Goal: Use online tool/utility: Use online tool/utility

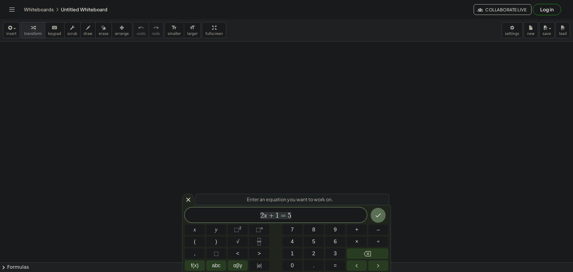
click at [294, 217] on span "2 x + 1 = 5" at bounding box center [276, 215] width 182 height 8
click at [294, 217] on span "2 x + 1 = 5 ​" at bounding box center [276, 215] width 182 height 8
drag, startPoint x: 294, startPoint y: 217, endPoint x: 219, endPoint y: 207, distance: 75.5
click at [219, 207] on div "Enter an equation you want to work on. ****** 2 x + 1 = 5 x y ⬚ 2 ⬚ n 7 8 9 + –…" at bounding box center [286, 238] width 209 height 67
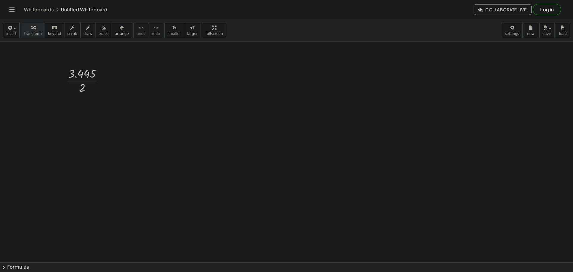
drag, startPoint x: 152, startPoint y: 81, endPoint x: 118, endPoint y: 69, distance: 35.8
click at [84, 33] on span "draw" at bounding box center [88, 34] width 9 height 4
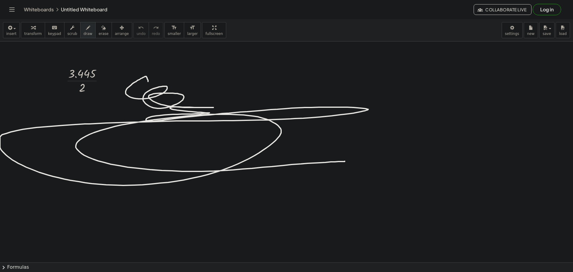
drag, startPoint x: 147, startPoint y: 78, endPoint x: 241, endPoint y: 170, distance: 131.8
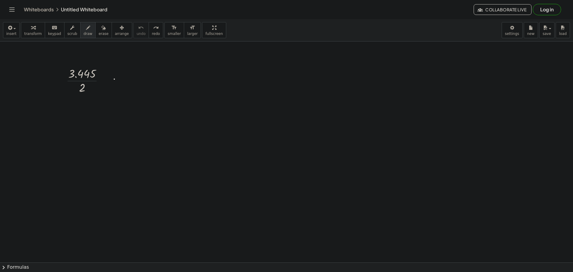
drag, startPoint x: 114, startPoint y: 79, endPoint x: 109, endPoint y: 79, distance: 5.7
drag, startPoint x: 67, startPoint y: 129, endPoint x: 68, endPoint y: 148, distance: 18.8
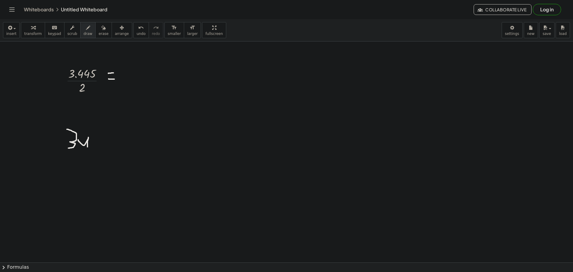
drag, startPoint x: 95, startPoint y: 144, endPoint x: 97, endPoint y: 138, distance: 6.7
drag, startPoint x: 109, startPoint y: 131, endPoint x: 104, endPoint y: 141, distance: 11.3
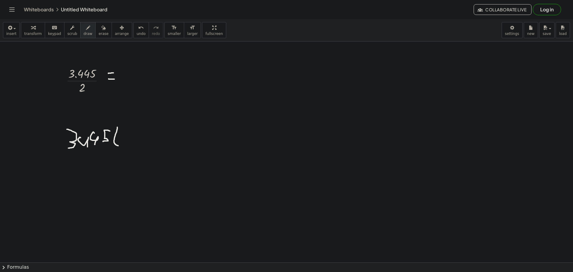
drag, startPoint x: 117, startPoint y: 127, endPoint x: 140, endPoint y: 146, distance: 30.1
drag, startPoint x: 123, startPoint y: 133, endPoint x: 102, endPoint y: 146, distance: 24.1
drag, startPoint x: 73, startPoint y: 125, endPoint x: 94, endPoint y: 140, distance: 25.4
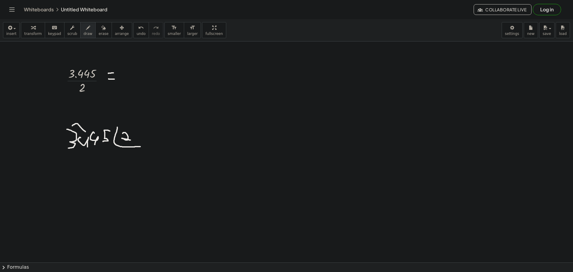
drag, startPoint x: 122, startPoint y: 168, endPoint x: 116, endPoint y: 162, distance: 8.4
drag, startPoint x: 131, startPoint y: 166, endPoint x: 126, endPoint y: 160, distance: 7.9
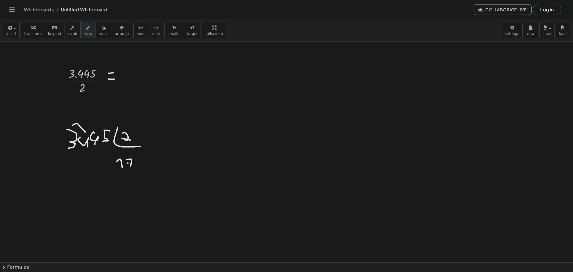
drag, startPoint x: 128, startPoint y: 163, endPoint x: 132, endPoint y: 163, distance: 3.9
drag, startPoint x: 81, startPoint y: 174, endPoint x: 78, endPoint y: 161, distance: 13.7
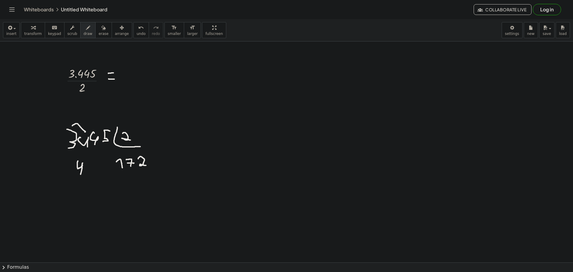
drag, startPoint x: 138, startPoint y: 159, endPoint x: 146, endPoint y: 165, distance: 10.4
drag, startPoint x: 86, startPoint y: 178, endPoint x: 85, endPoint y: 191, distance: 13.4
drag, startPoint x: 149, startPoint y: 157, endPoint x: 161, endPoint y: 165, distance: 14.0
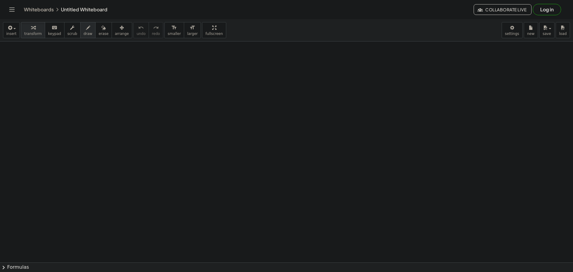
click at [84, 33] on span "draw" at bounding box center [88, 34] width 9 height 4
drag, startPoint x: 83, startPoint y: 85, endPoint x: 75, endPoint y: 132, distance: 47.6
drag, startPoint x: 79, startPoint y: 95, endPoint x: 86, endPoint y: 94, distance: 7.5
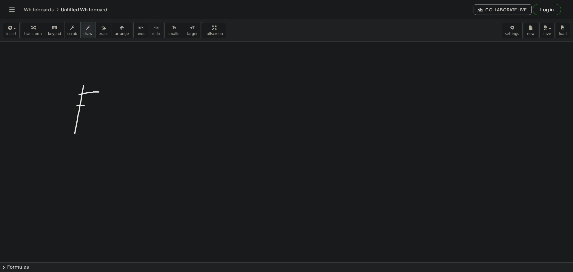
drag, startPoint x: 78, startPoint y: 106, endPoint x: 90, endPoint y: 106, distance: 11.7
drag, startPoint x: 120, startPoint y: 123, endPoint x: 134, endPoint y: 98, distance: 28.2
drag, startPoint x: 125, startPoint y: 107, endPoint x: 135, endPoint y: 108, distance: 10.0
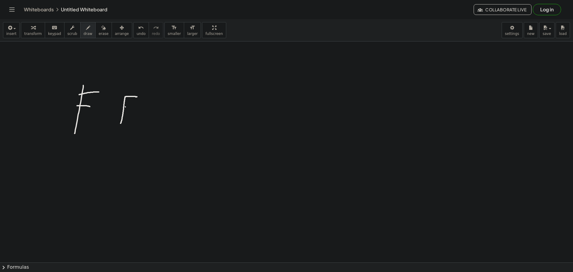
drag, startPoint x: 234, startPoint y: 155, endPoint x: 223, endPoint y: 144, distance: 15.4
drag, startPoint x: 246, startPoint y: 136, endPoint x: 242, endPoint y: 151, distance: 15.7
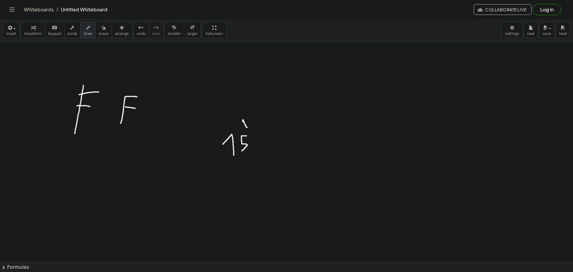
drag, startPoint x: 247, startPoint y: 127, endPoint x: 241, endPoint y: 125, distance: 6.4
drag, startPoint x: 251, startPoint y: 117, endPoint x: 249, endPoint y: 124, distance: 7.0
drag, startPoint x: 257, startPoint y: 112, endPoint x: 254, endPoint y: 108, distance: 4.4
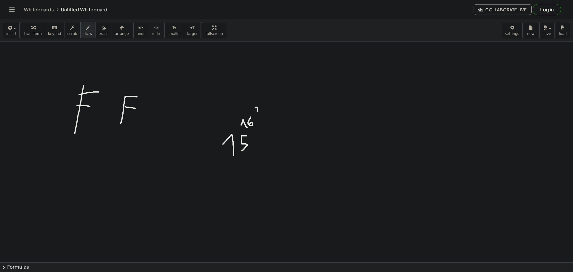
drag, startPoint x: 276, startPoint y: 149, endPoint x: 270, endPoint y: 142, distance: 10.2
drag, startPoint x: 290, startPoint y: 136, endPoint x: 285, endPoint y: 148, distance: 12.6
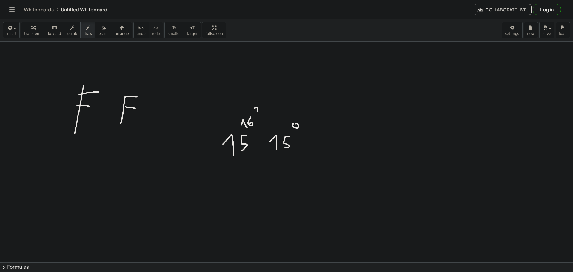
drag, startPoint x: 326, startPoint y: 141, endPoint x: 331, endPoint y: 132, distance: 10.3
drag, startPoint x: 352, startPoint y: 142, endPoint x: 341, endPoint y: 131, distance: 15.0
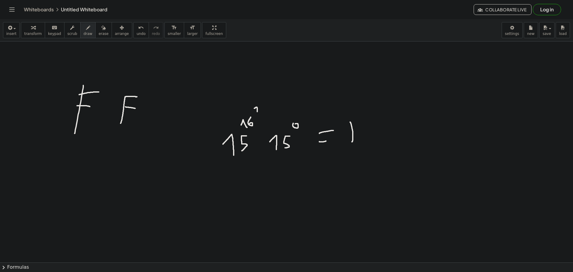
drag, startPoint x: 367, startPoint y: 122, endPoint x: 359, endPoint y: 140, distance: 20.2
drag, startPoint x: 259, startPoint y: 149, endPoint x: 255, endPoint y: 146, distance: 4.7
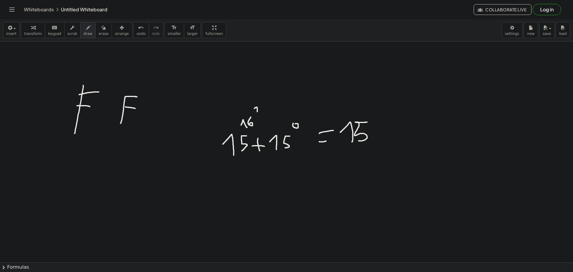
drag, startPoint x: 253, startPoint y: 146, endPoint x: 267, endPoint y: 149, distance: 14.3
drag, startPoint x: 384, startPoint y: 136, endPoint x: 384, endPoint y: 127, distance: 9.3
drag, startPoint x: 388, startPoint y: 134, endPoint x: 382, endPoint y: 143, distance: 11.2
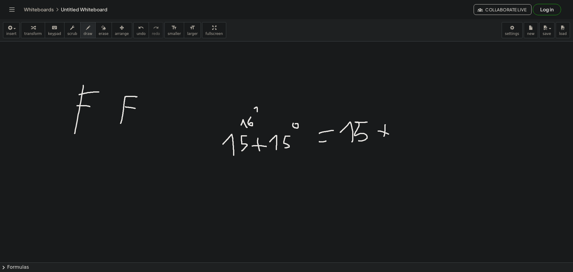
drag, startPoint x: 395, startPoint y: 123, endPoint x: 408, endPoint y: 129, distance: 14.9
drag, startPoint x: 417, startPoint y: 133, endPoint x: 414, endPoint y: 118, distance: 15.2
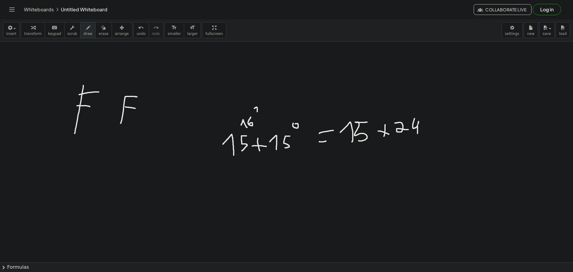
drag, startPoint x: 425, startPoint y: 130, endPoint x: 423, endPoint y: 125, distance: 4.9
drag, startPoint x: 438, startPoint y: 129, endPoint x: 438, endPoint y: 122, distance: 6.6
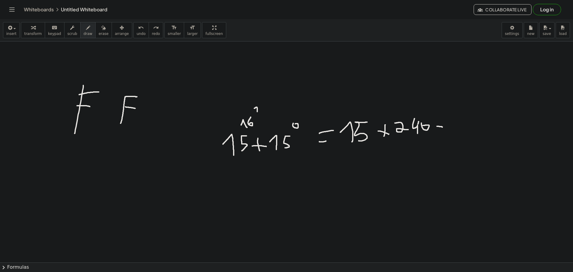
drag, startPoint x: 437, startPoint y: 126, endPoint x: 442, endPoint y: 127, distance: 5.4
drag, startPoint x: 439, startPoint y: 118, endPoint x: 447, endPoint y: 122, distance: 9.6
drag, startPoint x: 458, startPoint y: 118, endPoint x: 474, endPoint y: 124, distance: 17.7
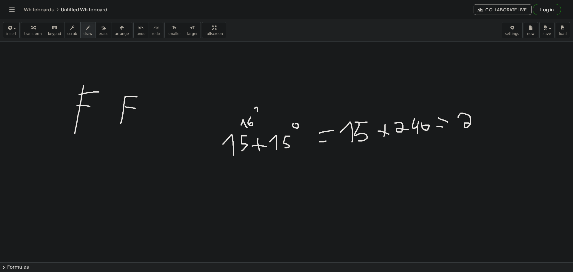
drag, startPoint x: 487, startPoint y: 108, endPoint x: 487, endPoint y: 119, distance: 11.0
drag, startPoint x: 504, startPoint y: 105, endPoint x: 494, endPoint y: 116, distance: 14.8
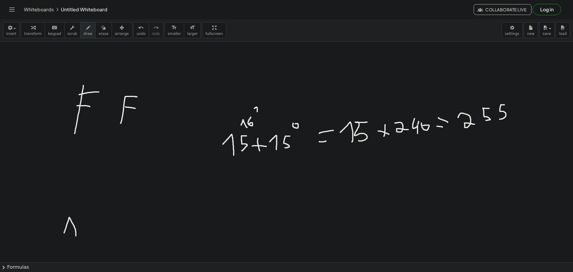
drag, startPoint x: 64, startPoint y: 233, endPoint x: 76, endPoint y: 236, distance: 12.0
drag, startPoint x: 83, startPoint y: 224, endPoint x: 96, endPoint y: 221, distance: 13.6
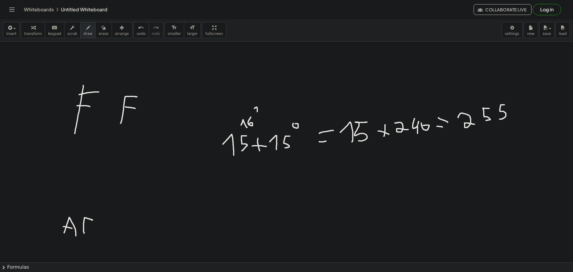
drag, startPoint x: 98, startPoint y: 220, endPoint x: 111, endPoint y: 227, distance: 14.2
drag, startPoint x: 225, startPoint y: 220, endPoint x: 231, endPoint y: 215, distance: 7.7
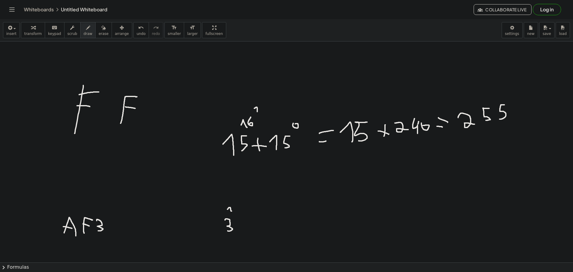
drag, startPoint x: 231, startPoint y: 210, endPoint x: 227, endPoint y: 209, distance: 3.7
drag, startPoint x: 236, startPoint y: 205, endPoint x: 238, endPoint y: 209, distance: 4.3
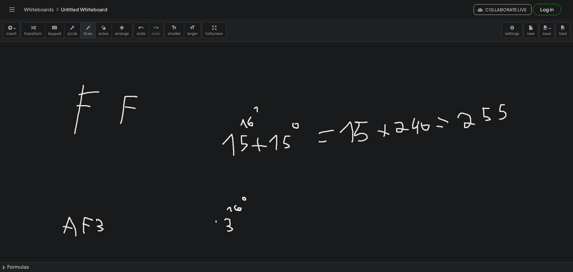
drag, startPoint x: 216, startPoint y: 221, endPoint x: 216, endPoint y: 230, distance: 8.9
drag, startPoint x: 194, startPoint y: 228, endPoint x: 189, endPoint y: 223, distance: 7.6
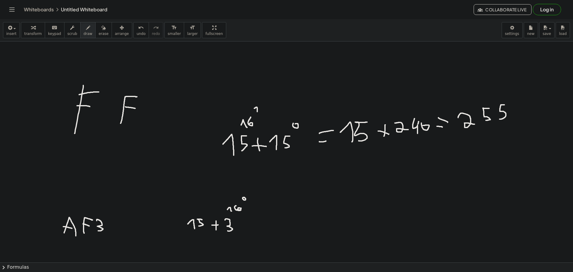
drag, startPoint x: 200, startPoint y: 219, endPoint x: 199, endPoint y: 226, distance: 7.0
drag, startPoint x: 200, startPoint y: 213, endPoint x: 196, endPoint y: 213, distance: 3.6
drag, startPoint x: 206, startPoint y: 207, endPoint x: 207, endPoint y: 211, distance: 4.0
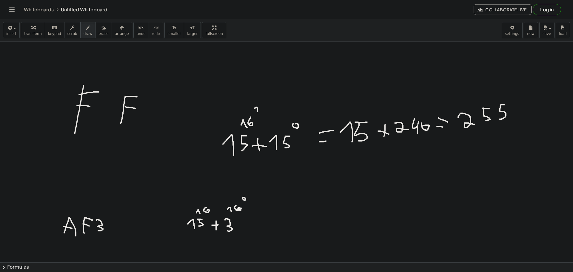
drag, startPoint x: 178, startPoint y: 220, endPoint x: 177, endPoint y: 228, distance: 8.4
drag, startPoint x: 175, startPoint y: 224, endPoint x: 180, endPoint y: 224, distance: 4.5
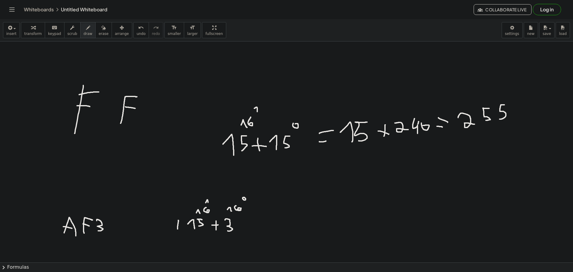
drag, startPoint x: 149, startPoint y: 227, endPoint x: 144, endPoint y: 222, distance: 7.8
drag, startPoint x: 156, startPoint y: 211, endPoint x: 153, endPoint y: 209, distance: 3.8
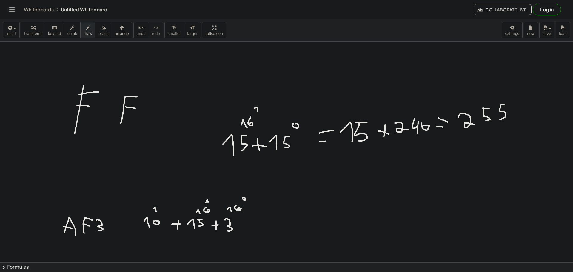
drag, startPoint x: 160, startPoint y: 206, endPoint x: 162, endPoint y: 210, distance: 4.4
drag, startPoint x: 160, startPoint y: 196, endPoint x: 166, endPoint y: 200, distance: 6.9
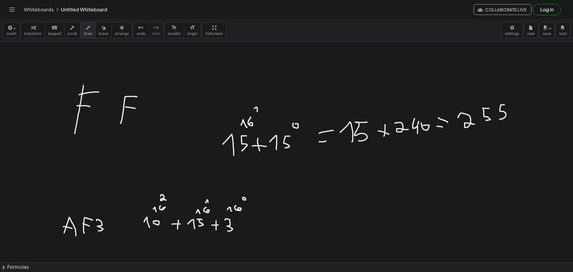
drag, startPoint x: 255, startPoint y: 222, endPoint x: 250, endPoint y: 222, distance: 5.7
drag, startPoint x: 344, startPoint y: 213, endPoint x: 340, endPoint y: 218, distance: 6.3
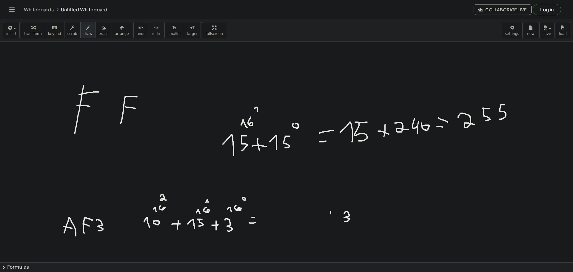
drag, startPoint x: 330, startPoint y: 211, endPoint x: 330, endPoint y: 218, distance: 6.9
drag, startPoint x: 324, startPoint y: 215, endPoint x: 330, endPoint y: 214, distance: 6.0
drag, startPoint x: 329, startPoint y: 214, endPoint x: 314, endPoint y: 217, distance: 14.8
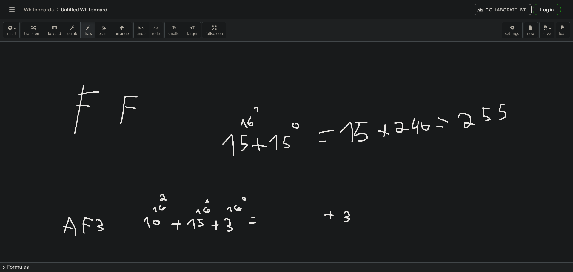
drag, startPoint x: 298, startPoint y: 213, endPoint x: 305, endPoint y: 219, distance: 9.3
drag, startPoint x: 311, startPoint y: 219, endPoint x: 310, endPoint y: 213, distance: 6.4
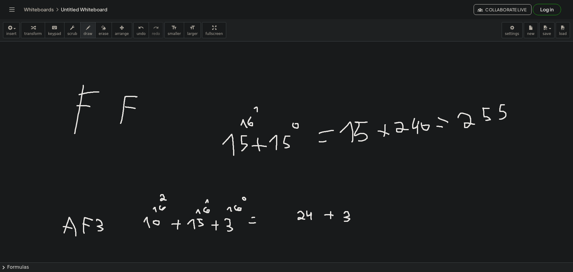
drag, startPoint x: 314, startPoint y: 212, endPoint x: 302, endPoint y: 217, distance: 13.2
drag, startPoint x: 289, startPoint y: 211, endPoint x: 288, endPoint y: 218, distance: 7.2
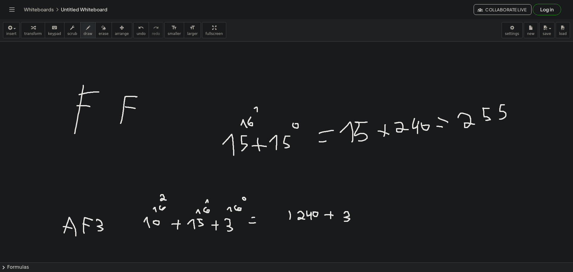
drag, startPoint x: 262, startPoint y: 220, endPoint x: 258, endPoint y: 217, distance: 5.3
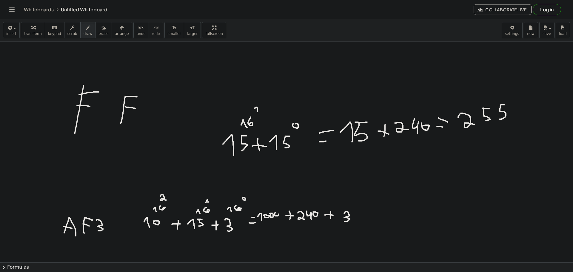
drag, startPoint x: 275, startPoint y: 212, endPoint x: 281, endPoint y: 211, distance: 5.8
drag, startPoint x: 376, startPoint y: 217, endPoint x: 370, endPoint y: 214, distance: 6.8
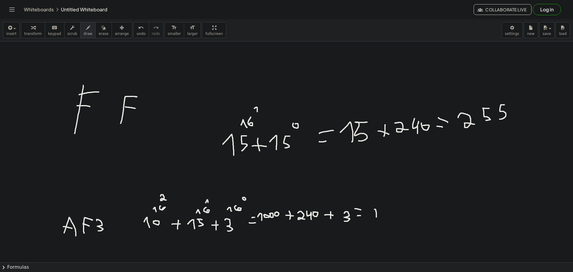
drag, startPoint x: 380, startPoint y: 208, endPoint x: 386, endPoint y: 213, distance: 8.0
drag, startPoint x: 399, startPoint y: 214, endPoint x: 394, endPoint y: 206, distance: 9.2
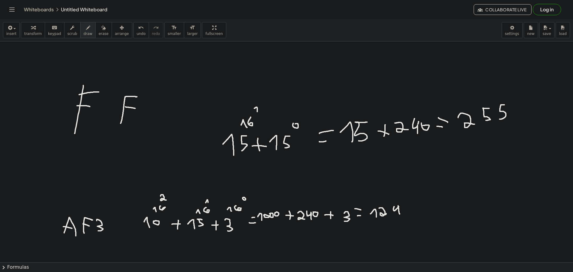
drag, startPoint x: 403, startPoint y: 208, endPoint x: 406, endPoint y: 207, distance: 3.3
drag, startPoint x: 405, startPoint y: 204, endPoint x: 398, endPoint y: 217, distance: 14.5
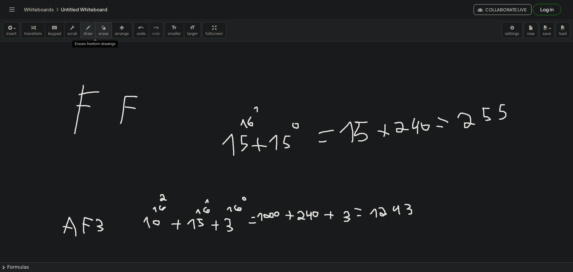
click at [98, 36] on span "erase" at bounding box center [103, 34] width 10 height 4
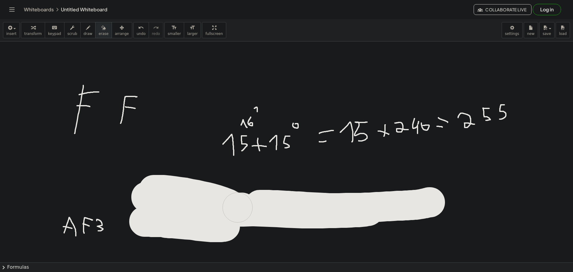
drag, startPoint x: 429, startPoint y: 202, endPoint x: 288, endPoint y: 208, distance: 142.1
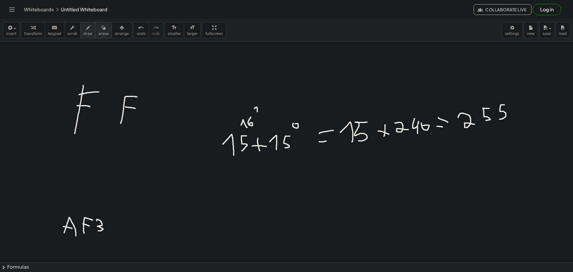
click at [84, 32] on span "draw" at bounding box center [88, 34] width 9 height 4
drag, startPoint x: 154, startPoint y: 218, endPoint x: 157, endPoint y: 227, distance: 9.9
drag, startPoint x: 169, startPoint y: 224, endPoint x: 179, endPoint y: 224, distance: 10.4
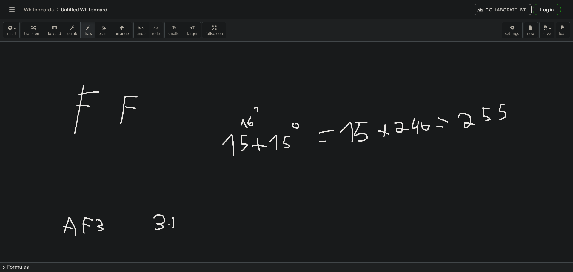
drag, startPoint x: 159, startPoint y: 228, endPoint x: 152, endPoint y: 222, distance: 8.6
drag, startPoint x: 166, startPoint y: 221, endPoint x: 168, endPoint y: 219, distance: 3.2
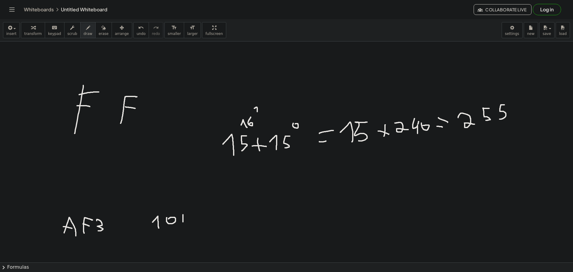
drag, startPoint x: 183, startPoint y: 222, endPoint x: 183, endPoint y: 214, distance: 7.8
drag, startPoint x: 181, startPoint y: 218, endPoint x: 186, endPoint y: 218, distance: 5.7
drag, startPoint x: 196, startPoint y: 219, endPoint x: 204, endPoint y: 212, distance: 10.8
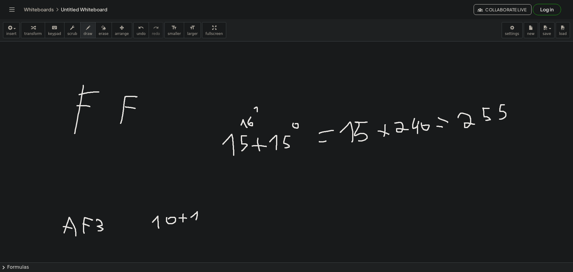
drag, startPoint x: 206, startPoint y: 211, endPoint x: 211, endPoint y: 217, distance: 7.8
drag, startPoint x: 214, startPoint y: 218, endPoint x: 209, endPoint y: 214, distance: 6.4
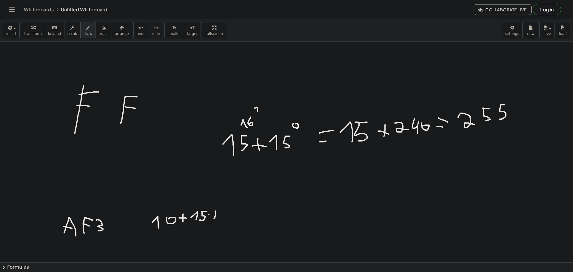
drag, startPoint x: 209, startPoint y: 214, endPoint x: 219, endPoint y: 216, distance: 10.5
drag, startPoint x: 225, startPoint y: 211, endPoint x: 227, endPoint y: 218, distance: 6.7
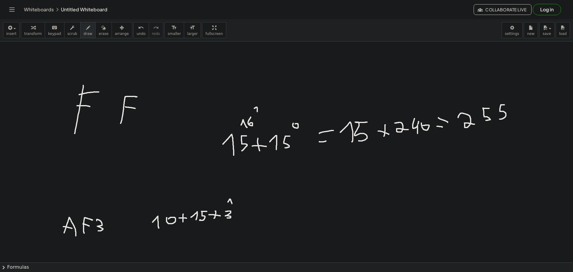
drag, startPoint x: 232, startPoint y: 203, endPoint x: 228, endPoint y: 202, distance: 4.2
drag, startPoint x: 233, startPoint y: 198, endPoint x: 241, endPoint y: 196, distance: 8.5
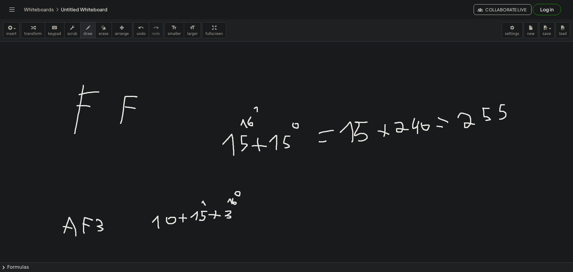
drag, startPoint x: 205, startPoint y: 205, endPoint x: 202, endPoint y: 204, distance: 3.8
drag, startPoint x: 208, startPoint y: 199, endPoint x: 208, endPoint y: 204, distance: 5.4
drag, startPoint x: 212, startPoint y: 194, endPoint x: 209, endPoint y: 194, distance: 3.0
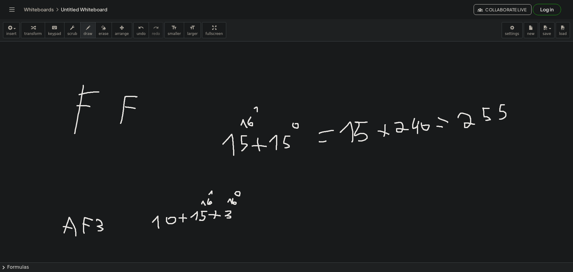
drag, startPoint x: 170, startPoint y: 208, endPoint x: 166, endPoint y: 207, distance: 4.9
drag, startPoint x: 174, startPoint y: 201, endPoint x: 172, endPoint y: 207, distance: 6.2
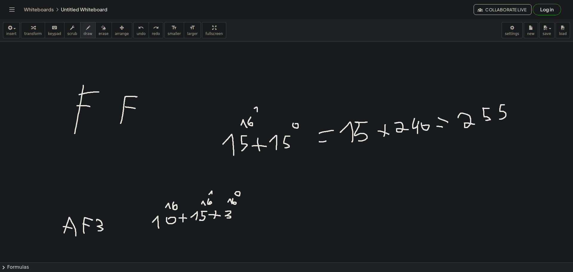
drag, startPoint x: 174, startPoint y: 202, endPoint x: 173, endPoint y: 208, distance: 6.0
drag, startPoint x: 171, startPoint y: 194, endPoint x: 176, endPoint y: 198, distance: 6.5
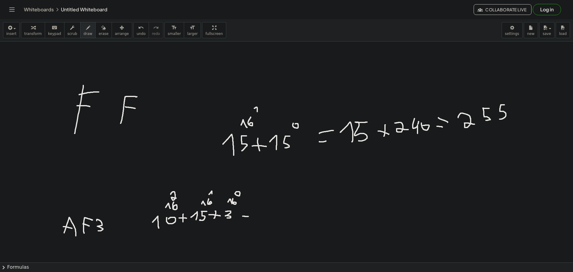
drag, startPoint x: 246, startPoint y: 214, endPoint x: 249, endPoint y: 214, distance: 3.0
drag, startPoint x: 326, startPoint y: 208, endPoint x: 326, endPoint y: 217, distance: 8.9
drag, startPoint x: 312, startPoint y: 209, endPoint x: 310, endPoint y: 217, distance: 8.6
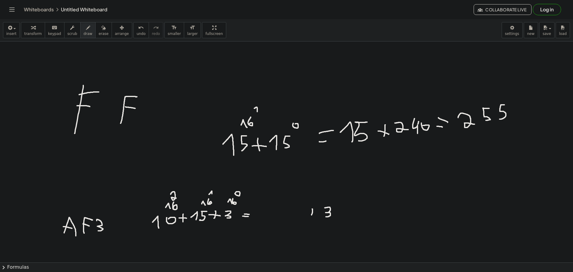
drag, startPoint x: 291, startPoint y: 211, endPoint x: 295, endPoint y: 216, distance: 6.5
drag, startPoint x: 300, startPoint y: 216, endPoint x: 298, endPoint y: 210, distance: 6.7
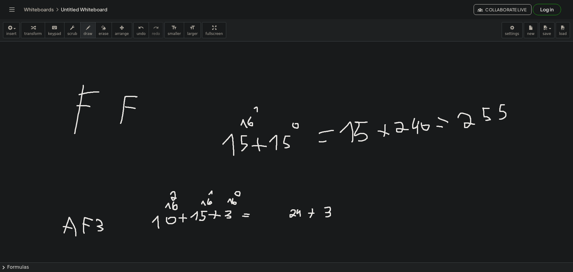
drag, startPoint x: 303, startPoint y: 210, endPoint x: 294, endPoint y: 212, distance: 8.8
drag, startPoint x: 283, startPoint y: 211, endPoint x: 282, endPoint y: 215, distance: 4.0
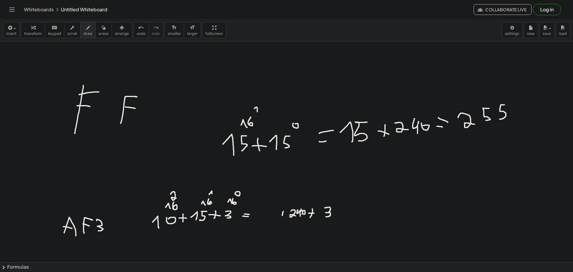
drag, startPoint x: 254, startPoint y: 208, endPoint x: 259, endPoint y: 215, distance: 8.1
drag, startPoint x: 264, startPoint y: 208, endPoint x: 264, endPoint y: 214, distance: 5.7
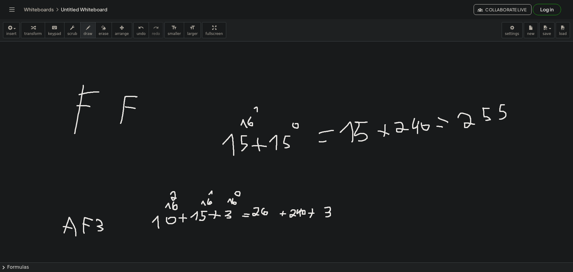
drag, startPoint x: 271, startPoint y: 206, endPoint x: 272, endPoint y: 212, distance: 6.3
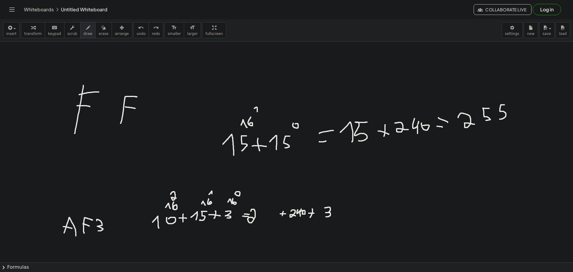
drag, startPoint x: 251, startPoint y: 211, endPoint x: 259, endPoint y: 210, distance: 8.4
drag, startPoint x: 261, startPoint y: 209, endPoint x: 258, endPoint y: 219, distance: 10.2
drag, startPoint x: 265, startPoint y: 209, endPoint x: 266, endPoint y: 214, distance: 5.1
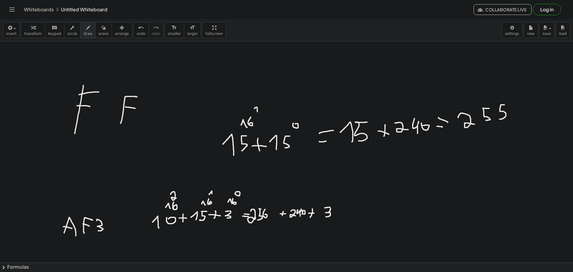
drag, startPoint x: 271, startPoint y: 213, endPoint x: 290, endPoint y: 211, distance: 19.2
drag, startPoint x: 339, startPoint y: 213, endPoint x: 338, endPoint y: 207, distance: 5.9
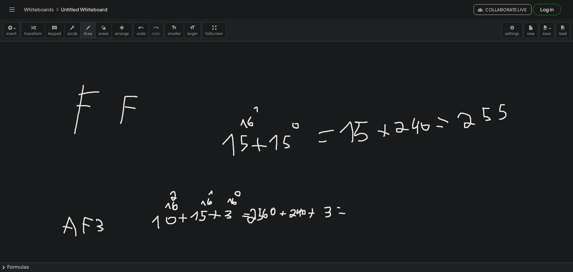
drag, startPoint x: 339, startPoint y: 208, endPoint x: 344, endPoint y: 211, distance: 5.5
drag, startPoint x: 353, startPoint y: 205, endPoint x: 361, endPoint y: 217, distance: 14.3
drag, startPoint x: 372, startPoint y: 215, endPoint x: 370, endPoint y: 209, distance: 6.4
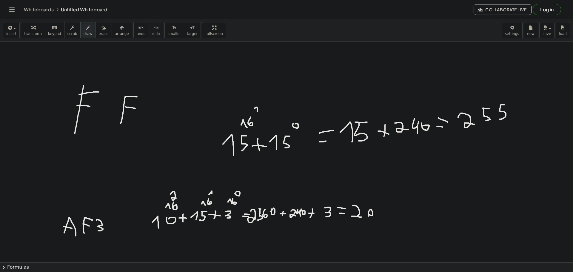
drag, startPoint x: 384, startPoint y: 202, endPoint x: 379, endPoint y: 209, distance: 8.9
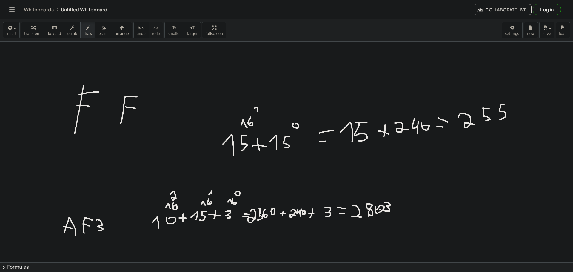
click at [98, 34] on span "erase" at bounding box center [103, 34] width 10 height 4
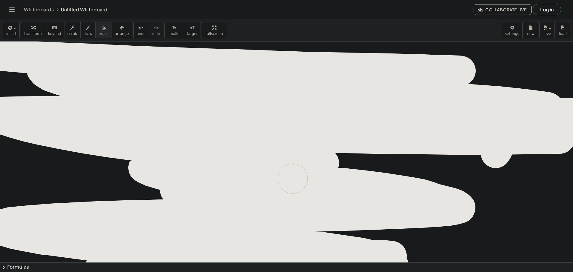
drag, startPoint x: 502, startPoint y: 130, endPoint x: 257, endPoint y: 0, distance: 277.4
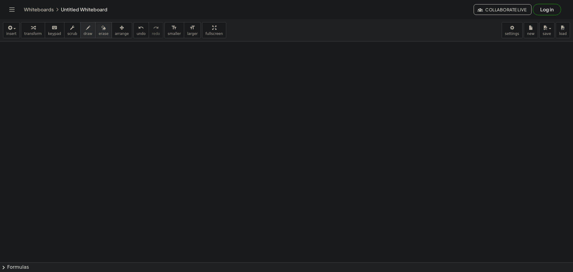
click at [84, 28] on div "button" at bounding box center [88, 27] width 9 height 7
drag, startPoint x: 102, startPoint y: 102, endPoint x: 107, endPoint y: 114, distance: 12.4
drag, startPoint x: 124, startPoint y: 113, endPoint x: 123, endPoint y: 102, distance: 10.8
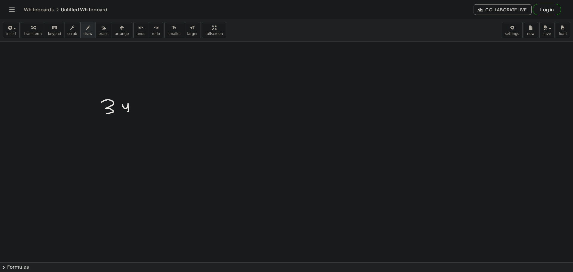
drag, startPoint x: 128, startPoint y: 111, endPoint x: 127, endPoint y: 106, distance: 4.8
drag, startPoint x: 136, startPoint y: 110, endPoint x: 135, endPoint y: 104, distance: 5.8
drag, startPoint x: 146, startPoint y: 102, endPoint x: 141, endPoint y: 108, distance: 8.1
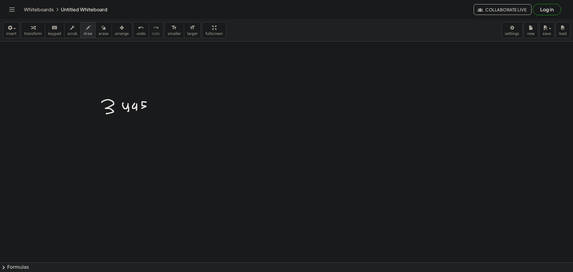
drag, startPoint x: 154, startPoint y: 96, endPoint x: 173, endPoint y: 111, distance: 24.2
drag, startPoint x: 158, startPoint y: 100, endPoint x: 165, endPoint y: 107, distance: 9.5
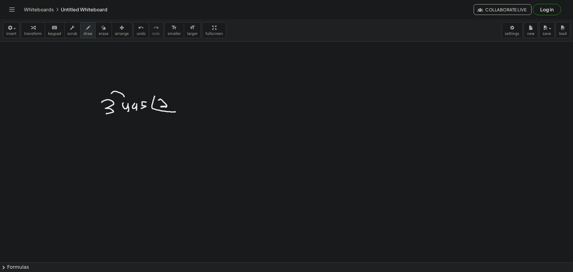
drag, startPoint x: 111, startPoint y: 93, endPoint x: 124, endPoint y: 97, distance: 13.2
drag, startPoint x: 159, startPoint y: 127, endPoint x: 155, endPoint y: 123, distance: 5.7
drag, startPoint x: 165, startPoint y: 127, endPoint x: 161, endPoint y: 120, distance: 7.4
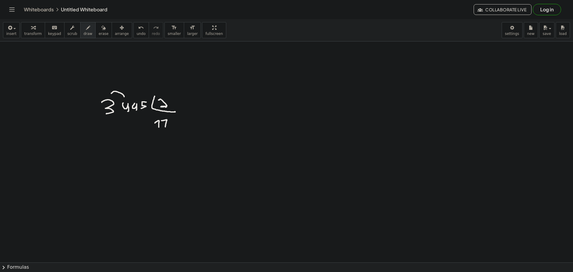
drag, startPoint x: 163, startPoint y: 124, endPoint x: 168, endPoint y: 124, distance: 4.2
drag, startPoint x: 296, startPoint y: 106, endPoint x: 283, endPoint y: 104, distance: 12.7
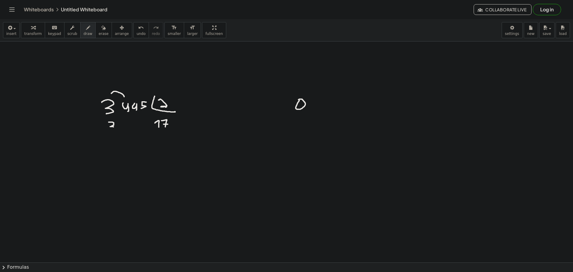
drag, startPoint x: 109, startPoint y: 122, endPoint x: 123, endPoint y: 129, distance: 15.5
drag, startPoint x: 124, startPoint y: 128, endPoint x: 122, endPoint y: 120, distance: 8.8
drag, startPoint x: 101, startPoint y: 117, endPoint x: 107, endPoint y: 121, distance: 6.6
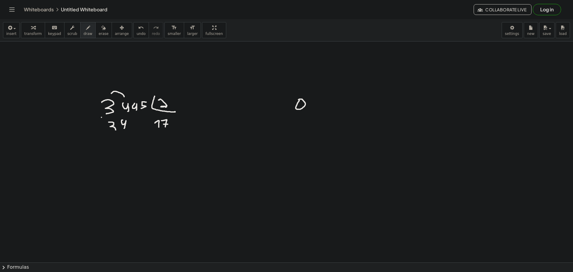
drag, startPoint x: 126, startPoint y: 132, endPoint x: 103, endPoint y: 133, distance: 22.7
drag, startPoint x: 128, startPoint y: 138, endPoint x: 125, endPoint y: 137, distance: 3.2
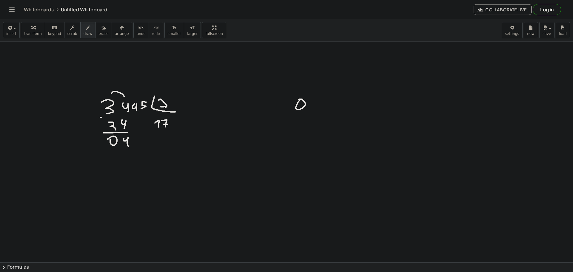
drag, startPoint x: 173, startPoint y: 121, endPoint x: 177, endPoint y: 127, distance: 7.6
drag, startPoint x: 312, startPoint y: 106, endPoint x: 308, endPoint y: 106, distance: 3.6
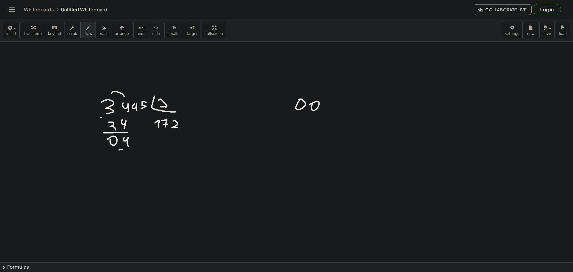
drag, startPoint x: 135, startPoint y: 159, endPoint x: 128, endPoint y: 151, distance: 10.4
drag, startPoint x: 117, startPoint y: 165, endPoint x: 142, endPoint y: 162, distance: 24.9
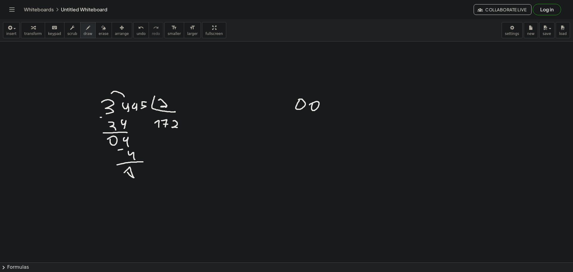
drag, startPoint x: 133, startPoint y: 177, endPoint x: 123, endPoint y: 176, distance: 10.2
drag, startPoint x: 148, startPoint y: 166, endPoint x: 142, endPoint y: 174, distance: 9.7
drag, startPoint x: 185, startPoint y: 119, endPoint x: 190, endPoint y: 127, distance: 10.3
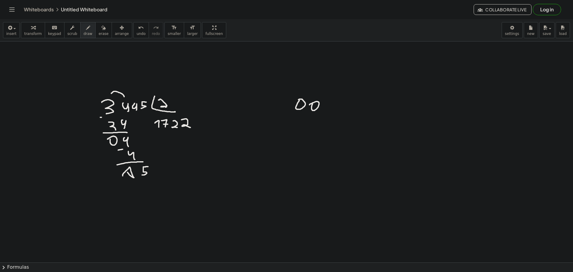
drag, startPoint x: 336, startPoint y: 106, endPoint x: 321, endPoint y: 109, distance: 15.8
drag, startPoint x: 179, startPoint y: 120, endPoint x: 183, endPoint y: 120, distance: 3.3
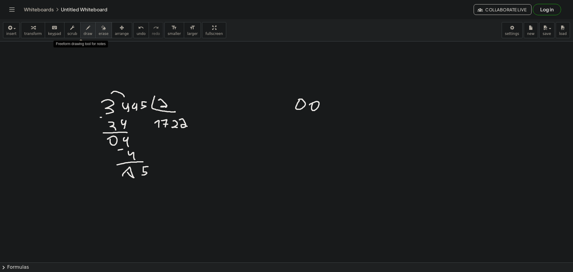
click at [98, 33] on span "erase" at bounding box center [103, 34] width 10 height 4
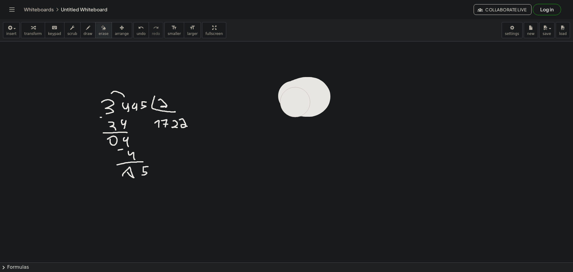
drag, startPoint x: 293, startPoint y: 96, endPoint x: 286, endPoint y: 100, distance: 7.9
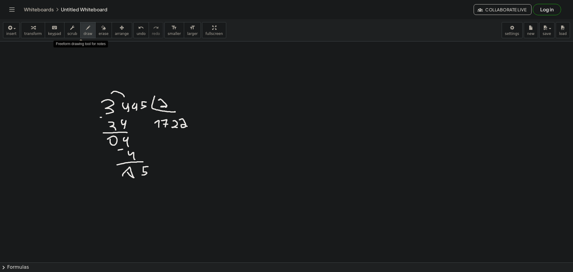
click at [84, 32] on span "draw" at bounding box center [88, 34] width 9 height 4
drag, startPoint x: 271, startPoint y: 100, endPoint x: 265, endPoint y: 94, distance: 8.4
drag, startPoint x: 189, startPoint y: 117, endPoint x: 207, endPoint y: 129, distance: 21.2
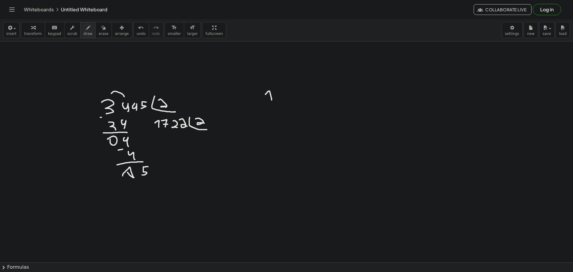
drag, startPoint x: 197, startPoint y: 118, endPoint x: 173, endPoint y: 124, distance: 23.9
drag, startPoint x: 157, startPoint y: 115, endPoint x: 172, endPoint y: 137, distance: 27.6
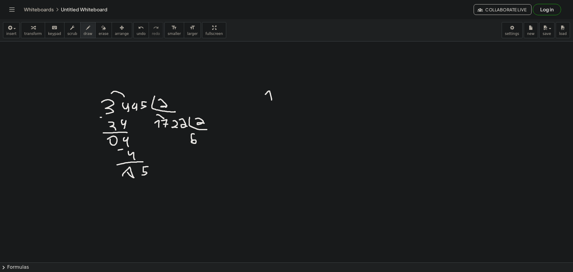
drag, startPoint x: 157, startPoint y: 138, endPoint x: 153, endPoint y: 136, distance: 4.4
drag, startPoint x: 162, startPoint y: 132, endPoint x: 161, endPoint y: 137, distance: 4.6
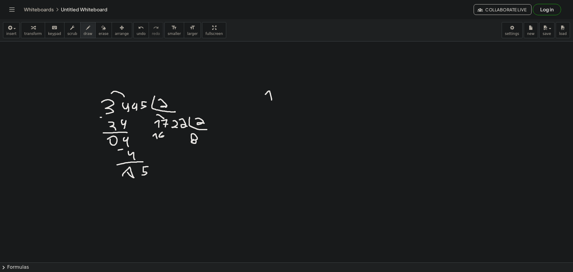
drag, startPoint x: 152, startPoint y: 129, endPoint x: 146, endPoint y: 129, distance: 5.7
drag, startPoint x: 167, startPoint y: 137, endPoint x: 154, endPoint y: 142, distance: 12.9
drag, startPoint x: 159, startPoint y: 153, endPoint x: 156, endPoint y: 147, distance: 7.1
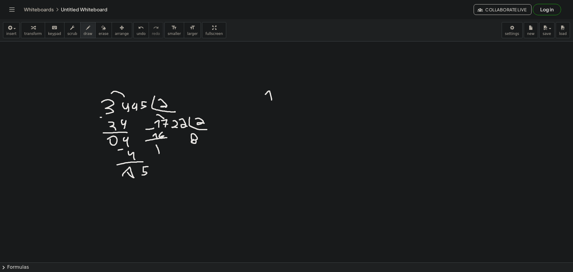
drag, startPoint x: 163, startPoint y: 145, endPoint x: 160, endPoint y: 148, distance: 4.7
drag, startPoint x: 206, startPoint y: 134, endPoint x: 206, endPoint y: 142, distance: 8.1
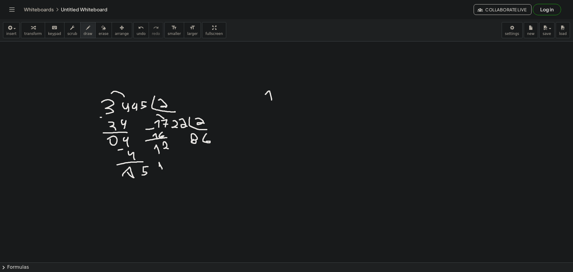
drag, startPoint x: 162, startPoint y: 169, endPoint x: 166, endPoint y: 160, distance: 9.8
drag, startPoint x: 172, startPoint y: 164, endPoint x: 157, endPoint y: 157, distance: 16.5
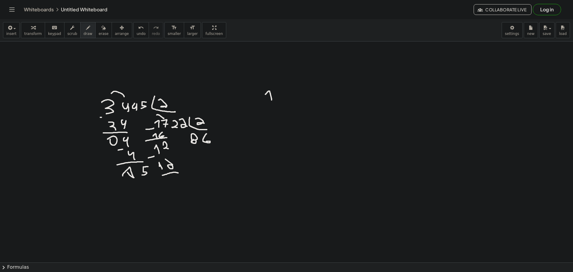
drag, startPoint x: 166, startPoint y: 174, endPoint x: 160, endPoint y: 172, distance: 7.0
drag, startPoint x: 178, startPoint y: 177, endPoint x: 184, endPoint y: 180, distance: 6.4
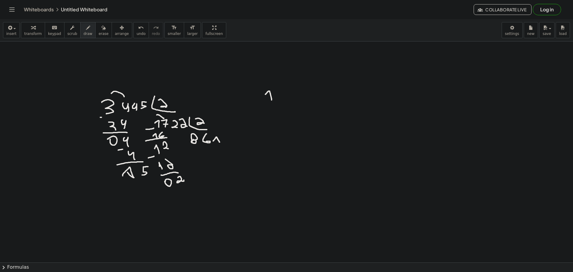
drag, startPoint x: 220, startPoint y: 142, endPoint x: 213, endPoint y: 141, distance: 6.7
drag, startPoint x: 225, startPoint y: 132, endPoint x: 234, endPoint y: 132, distance: 8.1
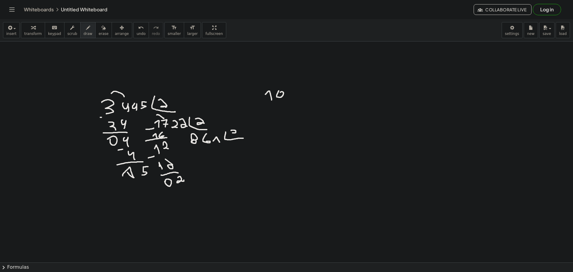
drag, startPoint x: 231, startPoint y: 130, endPoint x: 230, endPoint y: 135, distance: 4.6
drag, startPoint x: 234, startPoint y: 152, endPoint x: 234, endPoint y: 143, distance: 9.3
drag, startPoint x: 234, startPoint y: 156, endPoint x: 230, endPoint y: 147, distance: 9.5
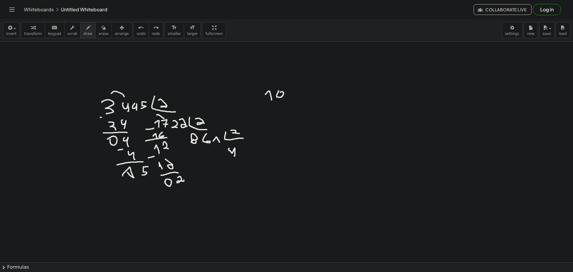
drag, startPoint x: 187, startPoint y: 147, endPoint x: 190, endPoint y: 155, distance: 9.1
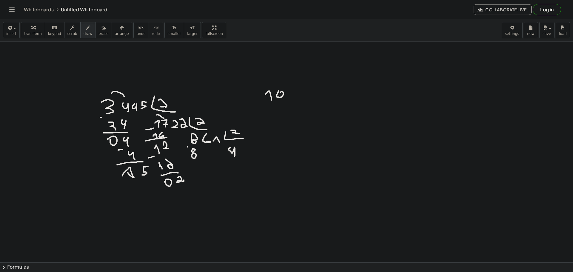
drag, startPoint x: 191, startPoint y: 174, endPoint x: 190, endPoint y: 170, distance: 4.2
drag, startPoint x: 203, startPoint y: 165, endPoint x: 203, endPoint y: 172, distance: 6.6
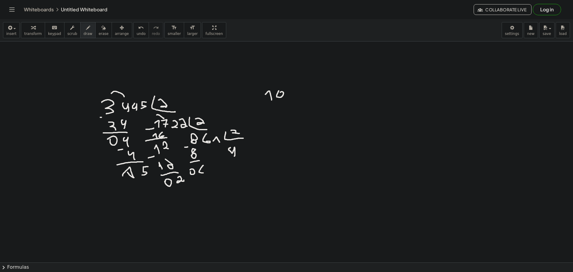
drag, startPoint x: 240, startPoint y: 147, endPoint x: 211, endPoint y: 167, distance: 35.3
drag, startPoint x: 202, startPoint y: 179, endPoint x: 204, endPoint y: 186, distance: 7.1
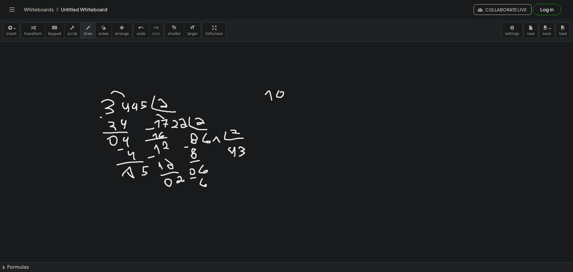
drag, startPoint x: 211, startPoint y: 190, endPoint x: 199, endPoint y: 195, distance: 13.2
drag, startPoint x: 204, startPoint y: 202, endPoint x: 211, endPoint y: 196, distance: 8.9
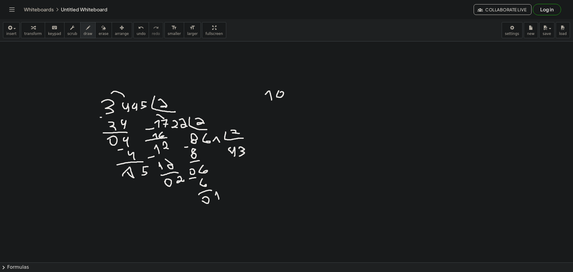
drag, startPoint x: 252, startPoint y: 154, endPoint x: 249, endPoint y: 147, distance: 7.5
drag, startPoint x: 292, startPoint y: 96, endPoint x: 290, endPoint y: 91, distance: 5.2
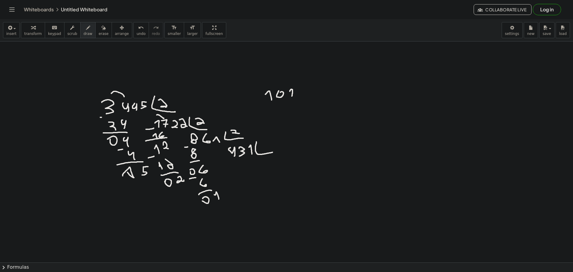
drag, startPoint x: 256, startPoint y: 144, endPoint x: 276, endPoint y: 151, distance: 21.1
drag, startPoint x: 264, startPoint y: 142, endPoint x: 268, endPoint y: 148, distance: 7.6
drag, startPoint x: 232, startPoint y: 143, endPoint x: 239, endPoint y: 144, distance: 7.3
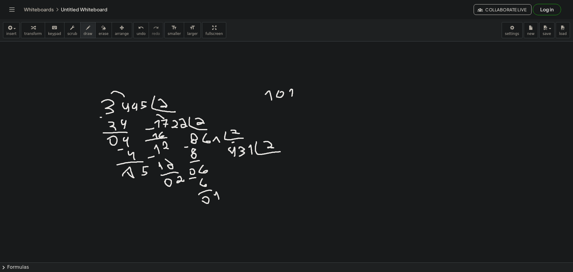
drag, startPoint x: 262, startPoint y: 162, endPoint x: 267, endPoint y: 165, distance: 6.7
drag, startPoint x: 271, startPoint y: 159, endPoint x: 247, endPoint y: 161, distance: 24.5
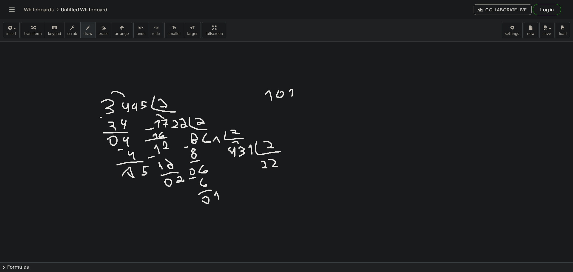
drag, startPoint x: 235, startPoint y: 171, endPoint x: 229, endPoint y: 164, distance: 8.9
drag, startPoint x: 241, startPoint y: 162, endPoint x: 235, endPoint y: 170, distance: 9.4
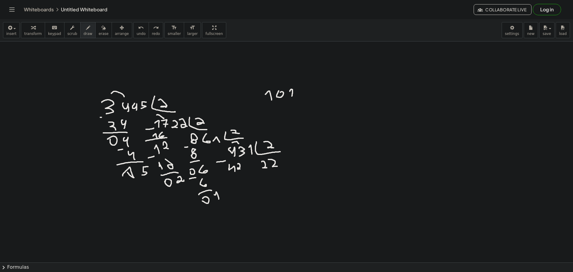
drag, startPoint x: 221, startPoint y: 176, endPoint x: 241, endPoint y: 175, distance: 20.0
drag, startPoint x: 235, startPoint y: 191, endPoint x: 231, endPoint y: 185, distance: 7.4
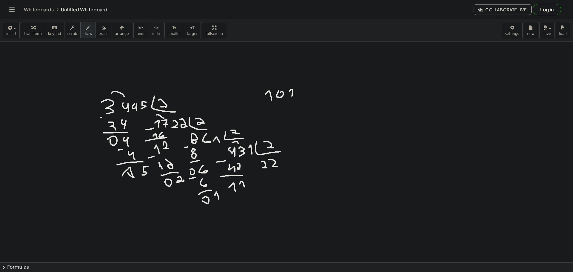
drag, startPoint x: 243, startPoint y: 184, endPoint x: 239, endPoint y: 184, distance: 4.2
drag, startPoint x: 287, startPoint y: 157, endPoint x: 285, endPoint y: 166, distance: 9.3
drag, startPoint x: 240, startPoint y: 204, endPoint x: 236, endPoint y: 198, distance: 7.2
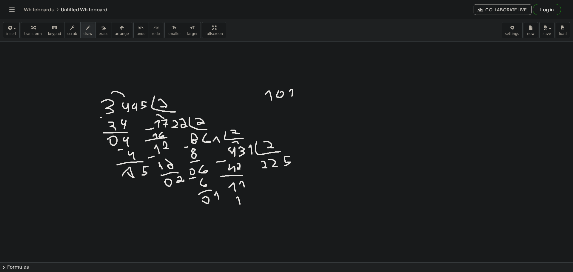
drag, startPoint x: 248, startPoint y: 199, endPoint x: 237, endPoint y: 194, distance: 11.5
drag, startPoint x: 230, startPoint y: 208, endPoint x: 238, endPoint y: 210, distance: 8.3
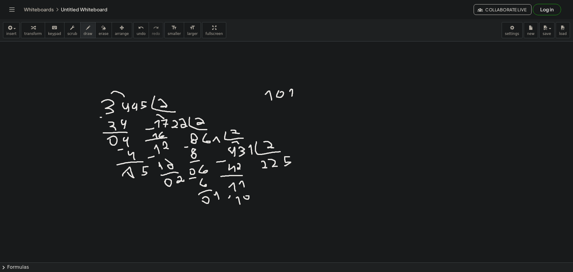
drag, startPoint x: 251, startPoint y: 210, endPoint x: 244, endPoint y: 210, distance: 6.3
drag, startPoint x: 299, startPoint y: 161, endPoint x: 294, endPoint y: 157, distance: 5.3
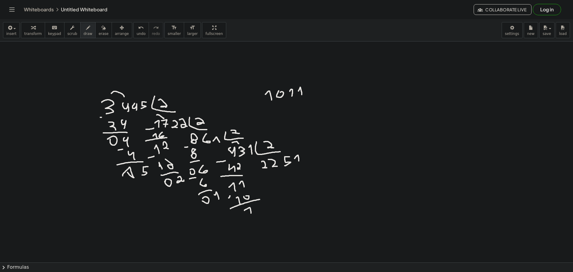
drag, startPoint x: 302, startPoint y: 95, endPoint x: 298, endPoint y: 91, distance: 4.9
